Goal: Information Seeking & Learning: Learn about a topic

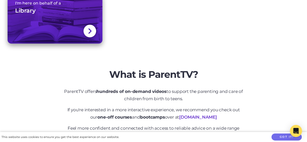
scroll to position [119, 0]
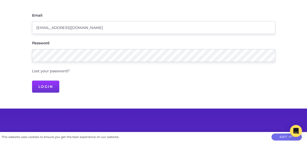
scroll to position [75, 0]
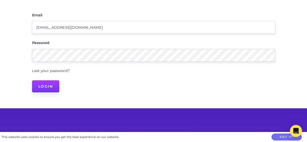
click at [42, 85] on input "Login" at bounding box center [46, 87] width 28 height 12
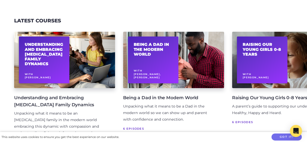
scroll to position [1041, 0]
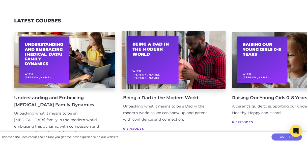
click at [200, 83] on div "Being a Dad in the Modern World With Nathan Wallis, Joe Williams" at bounding box center [174, 60] width 104 height 58
